Goal: Transaction & Acquisition: Obtain resource

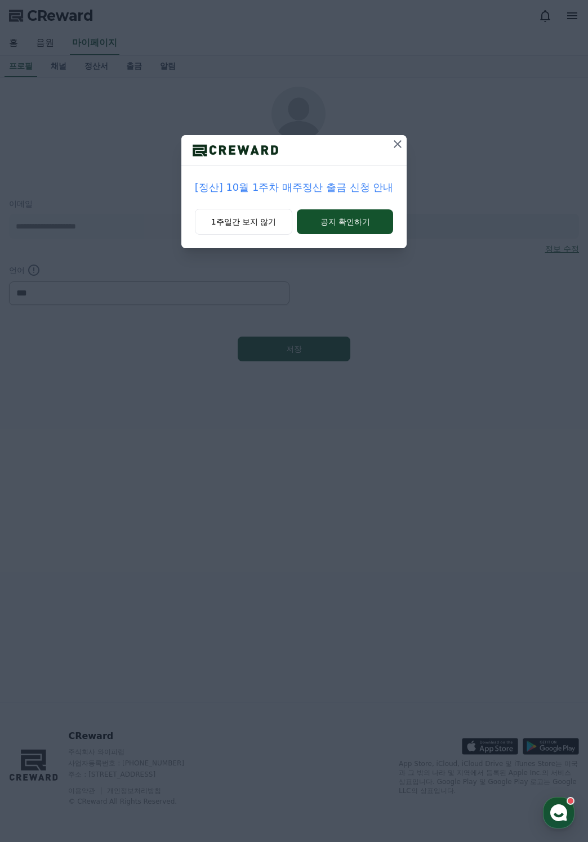
select select "**********"
click at [327, 221] on button "공지 확인하기" at bounding box center [345, 221] width 96 height 25
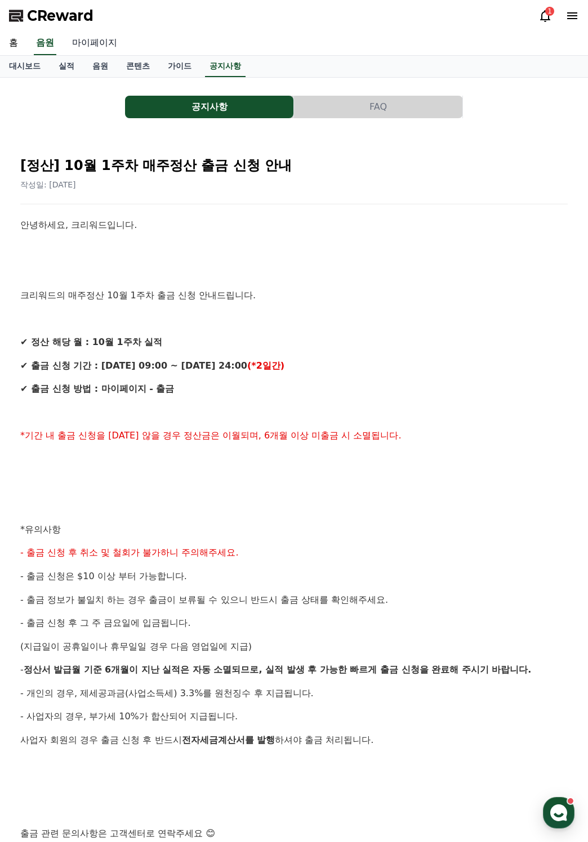
click at [86, 44] on link "마이페이지" at bounding box center [94, 44] width 63 height 24
select select "**********"
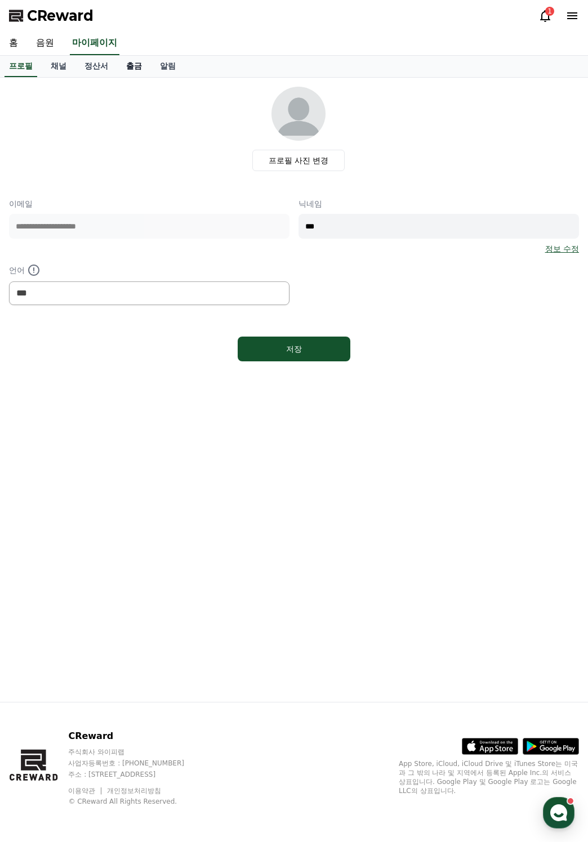
click at [131, 69] on link "출금" at bounding box center [134, 66] width 34 height 21
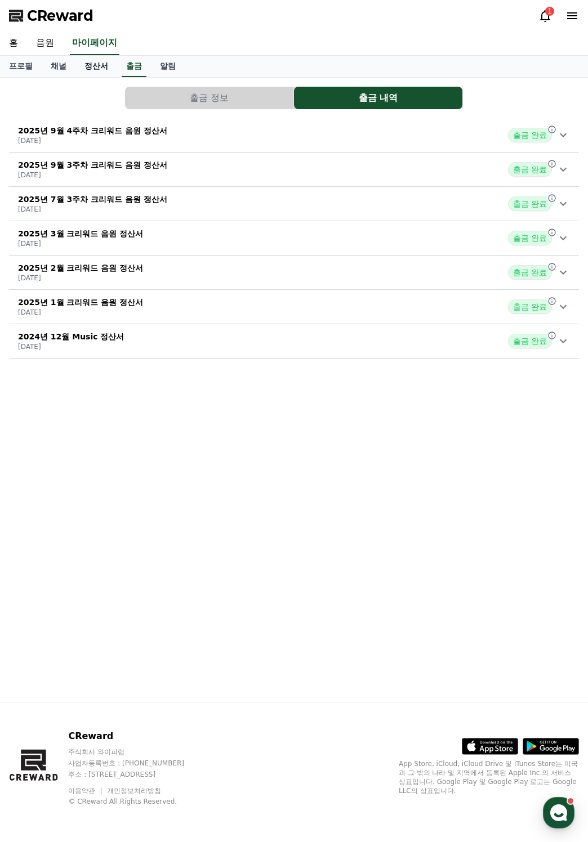
click at [92, 64] on link "정산서" at bounding box center [96, 66] width 42 height 21
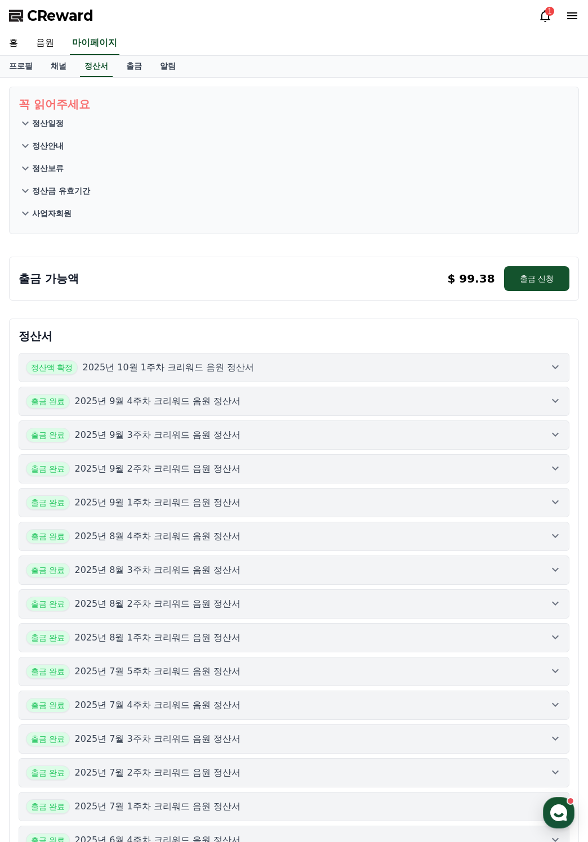
click at [466, 282] on p "$ 99.38" at bounding box center [470, 279] width 47 height 16
click at [439, 371] on div "정산액 확정 2025년 10월 1주차 크리워드 음원 정산서" at bounding box center [294, 367] width 536 height 15
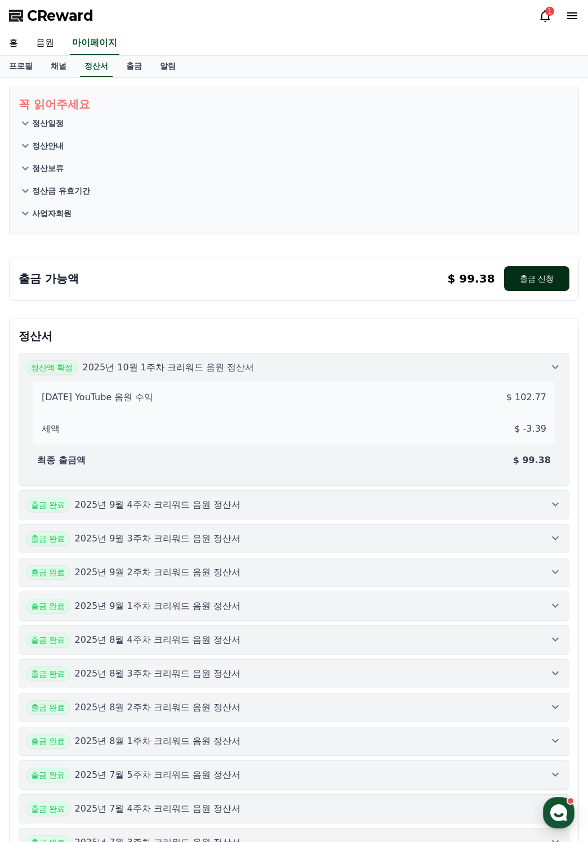
click at [519, 277] on button "출금 신청" at bounding box center [536, 278] width 65 height 25
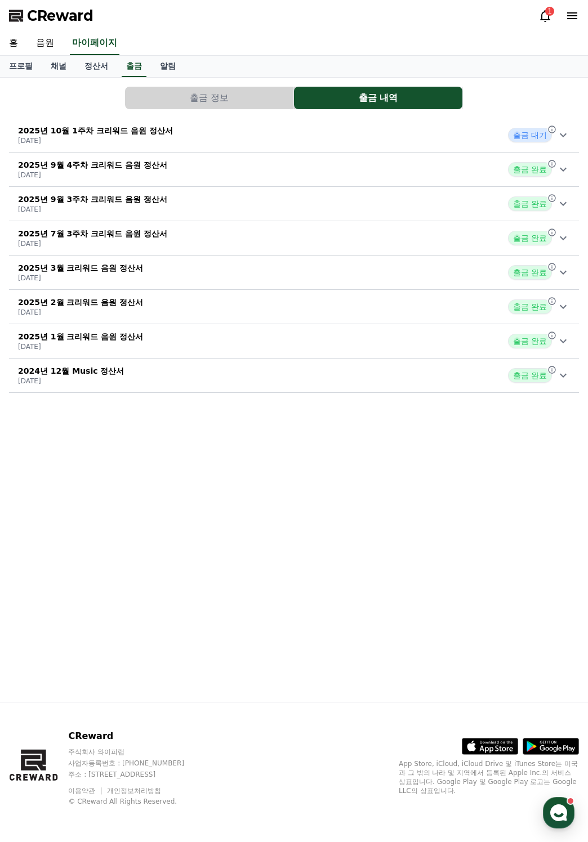
click at [543, 19] on icon at bounding box center [545, 16] width 14 height 14
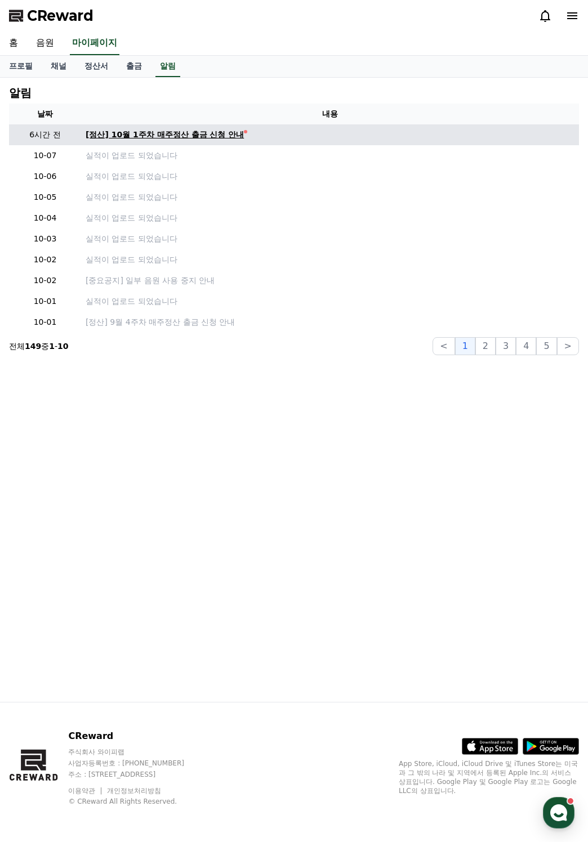
click at [193, 132] on div "[정산] 10월 1주차 매주정산 출금 신청 안내" at bounding box center [165, 135] width 158 height 12
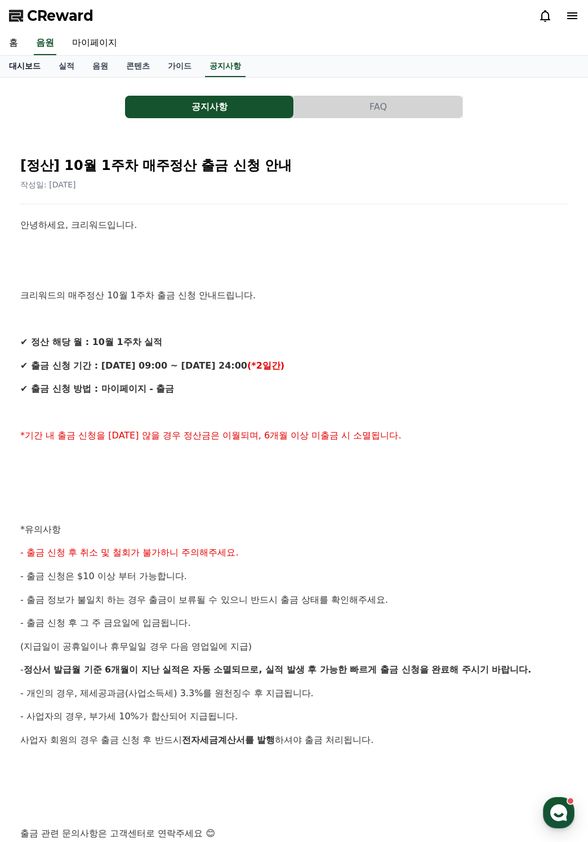
click at [27, 74] on link "대시보드" at bounding box center [25, 66] width 50 height 21
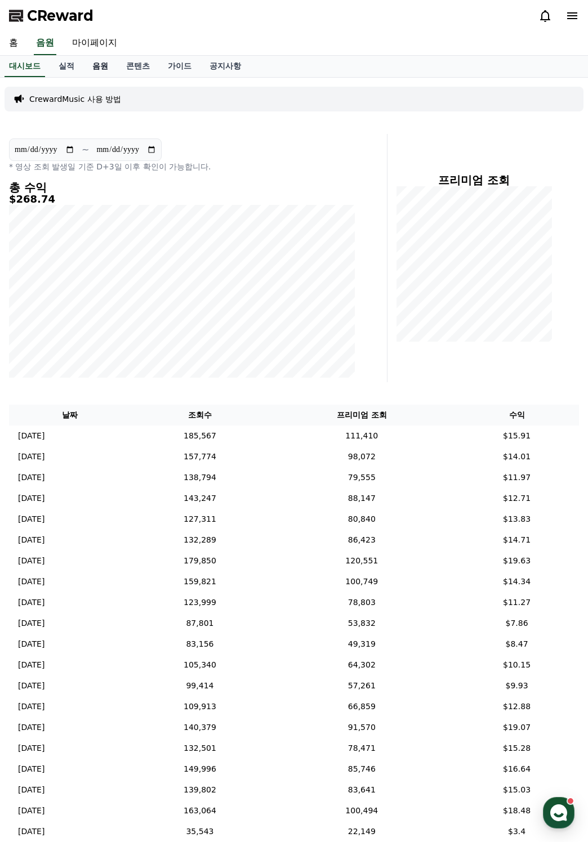
click at [88, 62] on link "음원" at bounding box center [100, 66] width 34 height 21
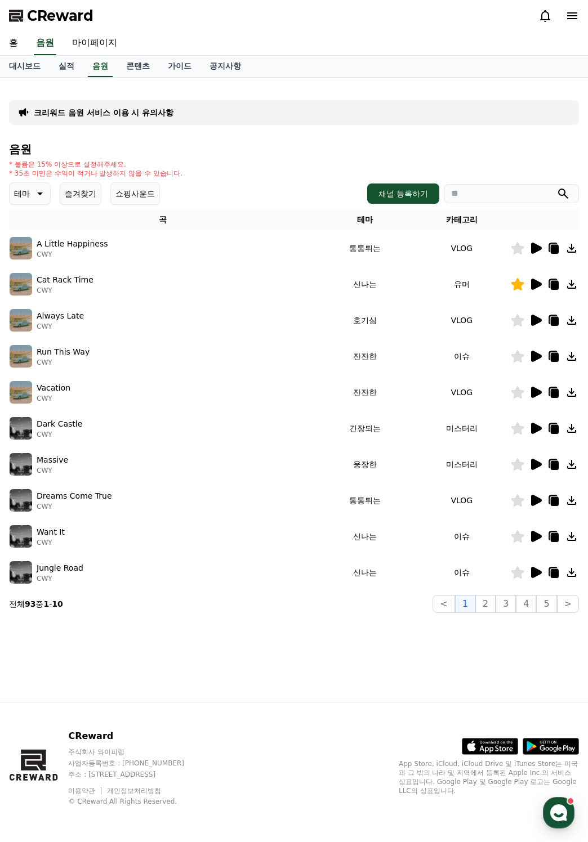
click at [242, 506] on div "Dreams Come True CWY" at bounding box center [163, 500] width 306 height 23
click at [86, 194] on button "즐겨찾기" at bounding box center [81, 193] width 42 height 23
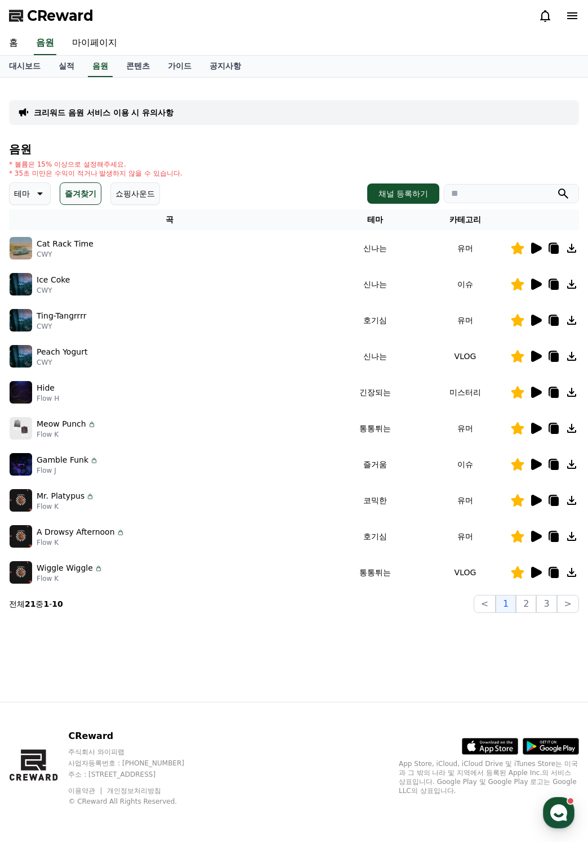
drag, startPoint x: 544, startPoint y: 602, endPoint x: 533, endPoint y: 568, distance: 35.4
click at [544, 602] on button "3" at bounding box center [546, 604] width 20 height 18
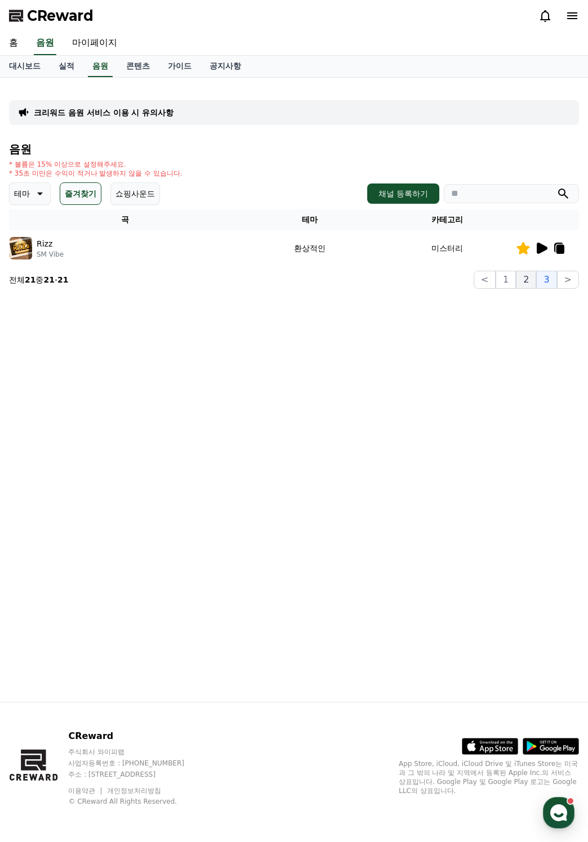
click at [524, 276] on button "2" at bounding box center [526, 280] width 20 height 18
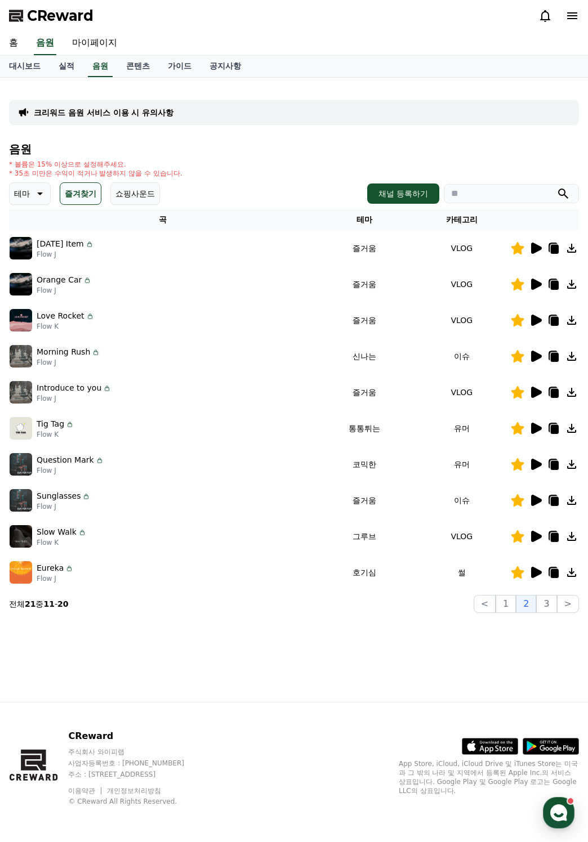
click at [537, 575] on icon at bounding box center [536, 572] width 11 height 11
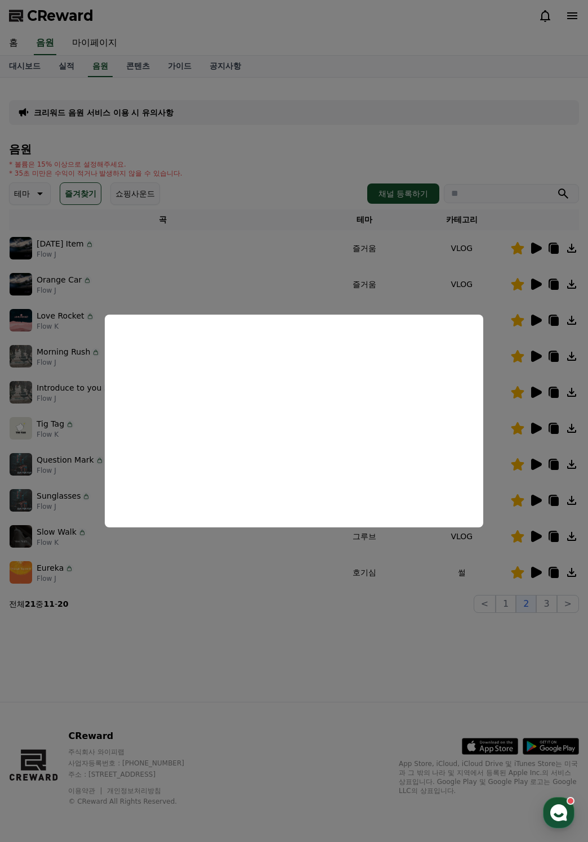
click at [427, 635] on button "close modal" at bounding box center [294, 421] width 588 height 842
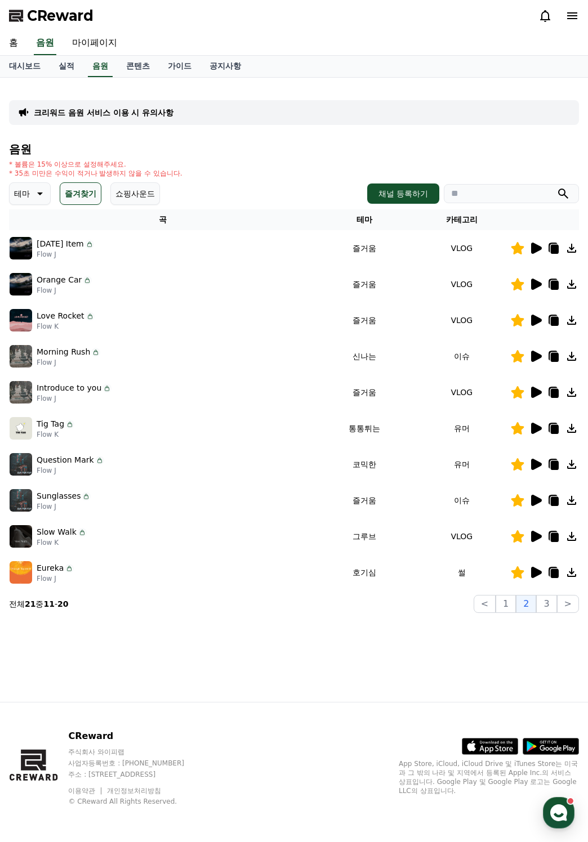
click at [550, 573] on icon at bounding box center [554, 573] width 14 height 14
